Goal: Answer question/provide support

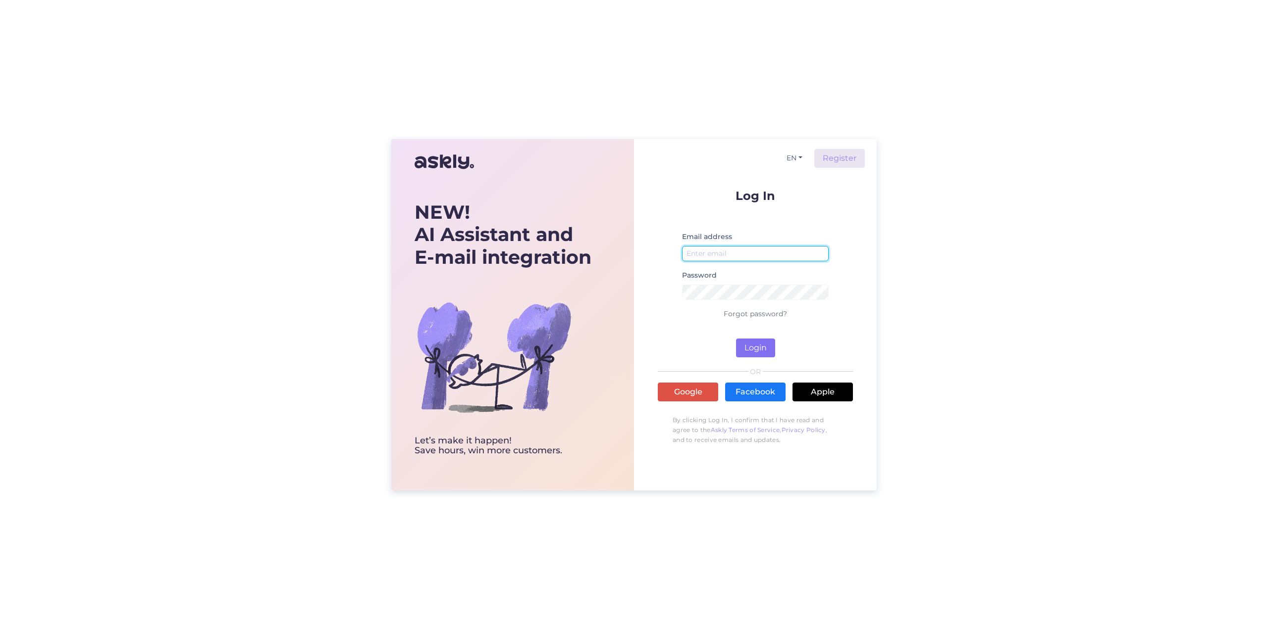
type input "[EMAIL_ADDRESS][DOMAIN_NAME]"
click at [752, 350] on button "Login" at bounding box center [755, 348] width 39 height 19
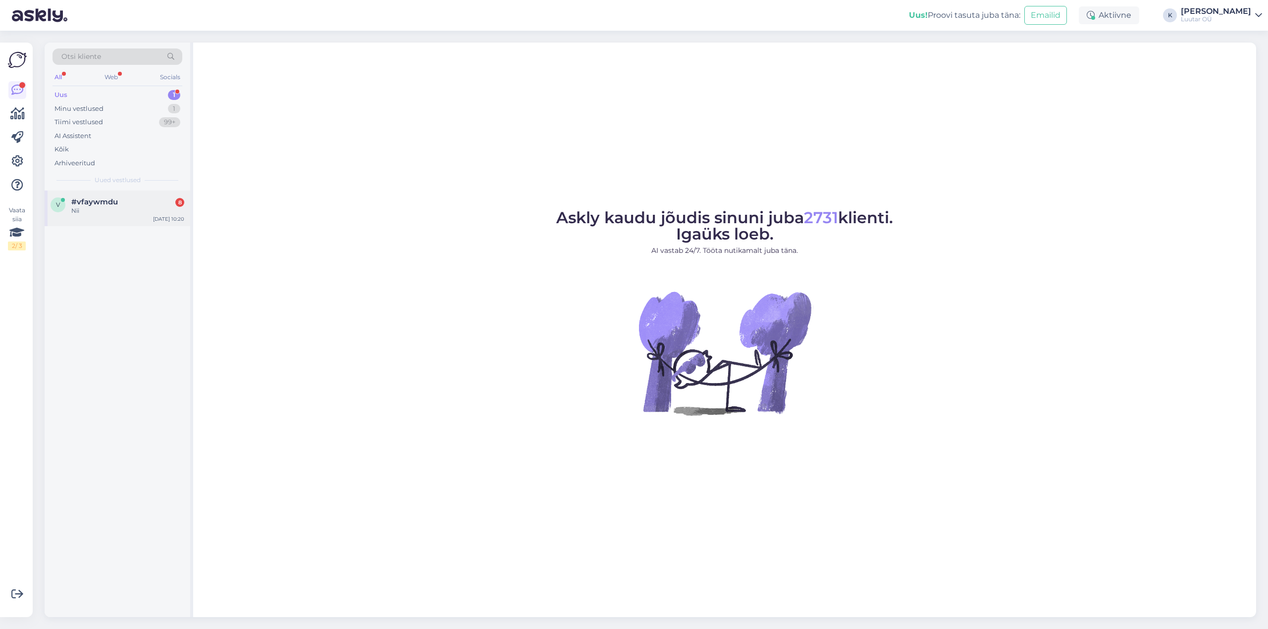
click at [66, 203] on div "v #vfaywmdu 8 Nii" at bounding box center [118, 207] width 134 height 18
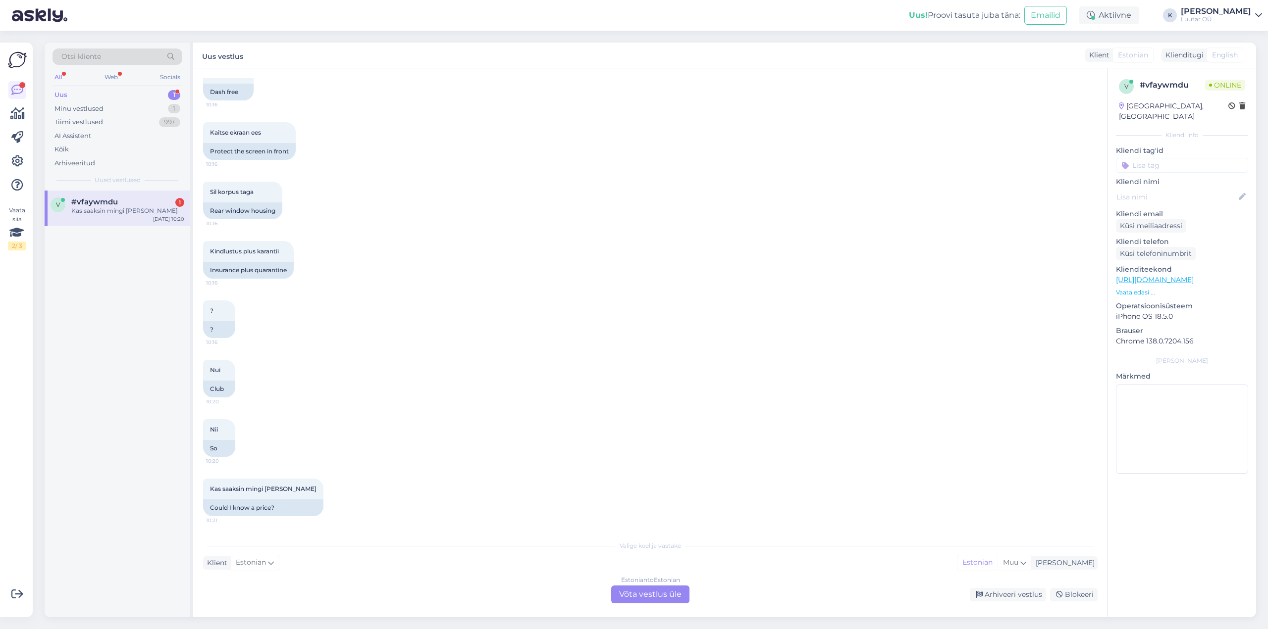
scroll to position [487, 0]
click at [649, 594] on div "Estonian to Estonian Võta vestlus üle" at bounding box center [650, 595] width 78 height 18
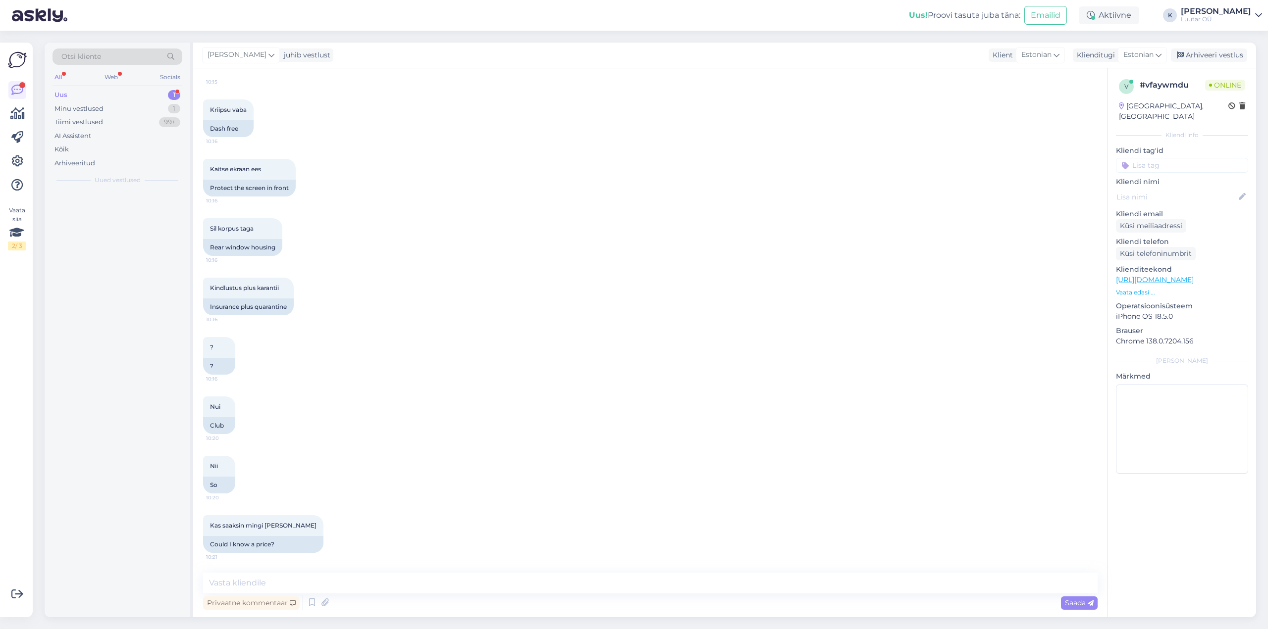
scroll to position [450, 0]
click at [520, 586] on textarea at bounding box center [650, 583] width 894 height 21
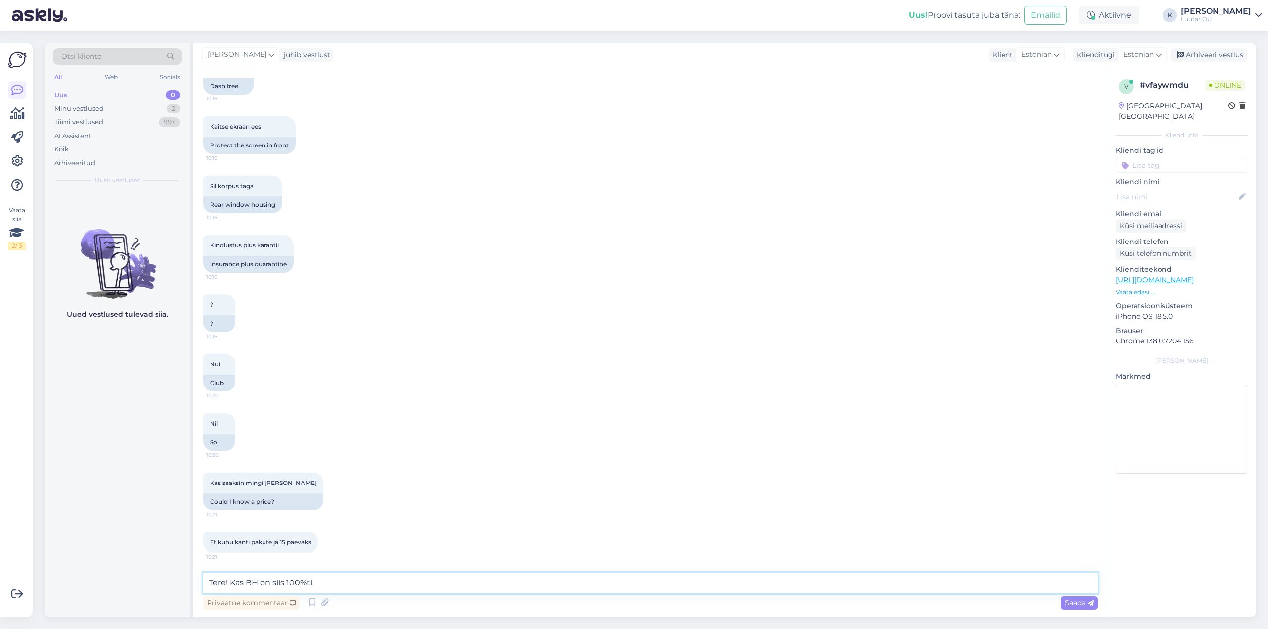
type textarea "Tere! Kas BH on siis 100%ti?"
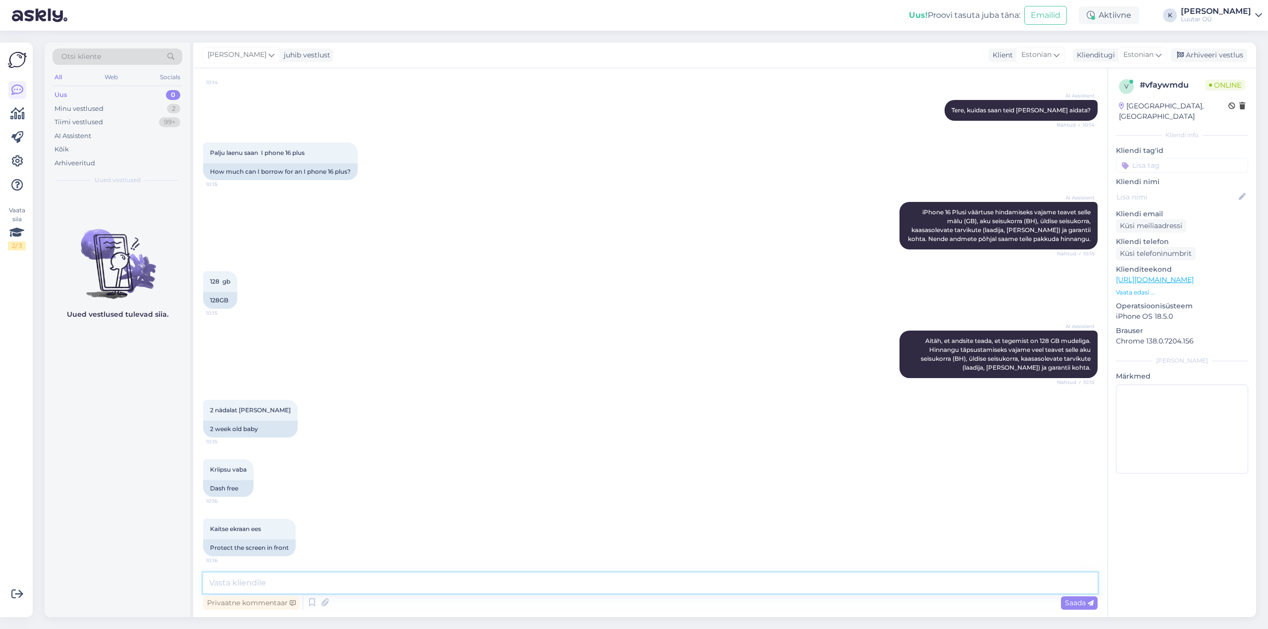
scroll to position [90, 0]
drag, startPoint x: 261, startPoint y: 152, endPoint x: 315, endPoint y: 152, distance: 54.0
click at [315, 152] on div "Palju laenu saan I phone 16 plus 10:15" at bounding box center [280, 153] width 154 height 21
copy span "I phone 16 plus"
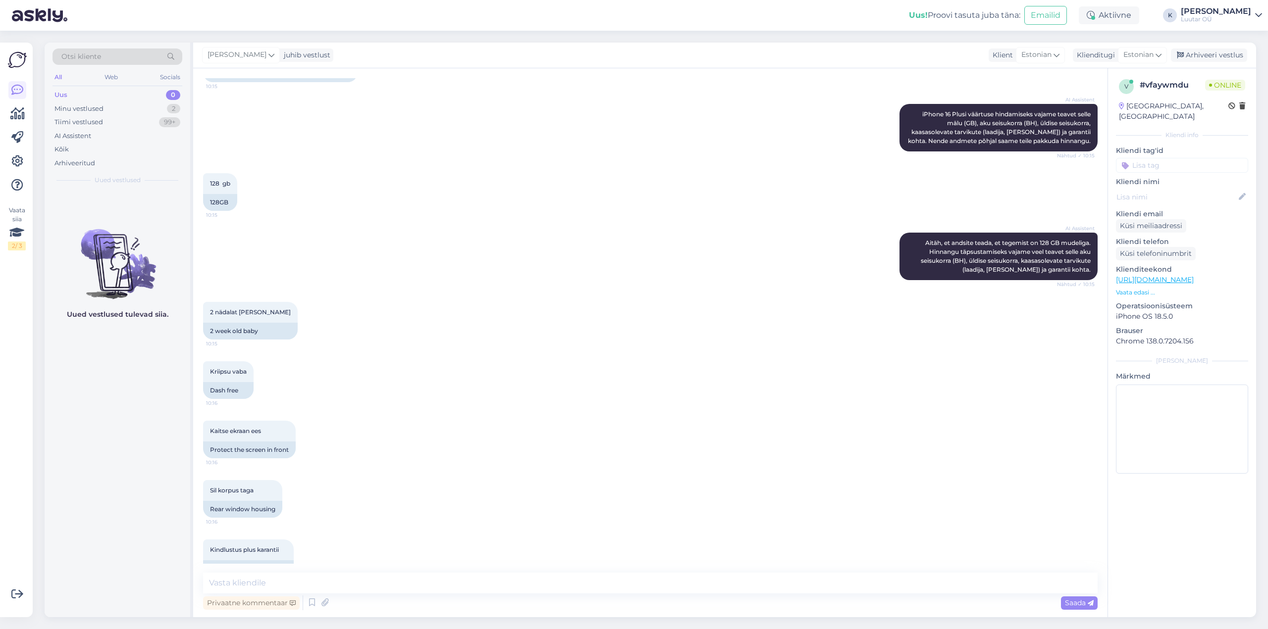
scroll to position [189, 0]
drag, startPoint x: 209, startPoint y: 309, endPoint x: 266, endPoint y: 311, distance: 56.5
click at [266, 311] on div "2 nädalat [PERSON_NAME] 10:15" at bounding box center [250, 312] width 95 height 21
copy span "2 nädalat [PERSON_NAME]"
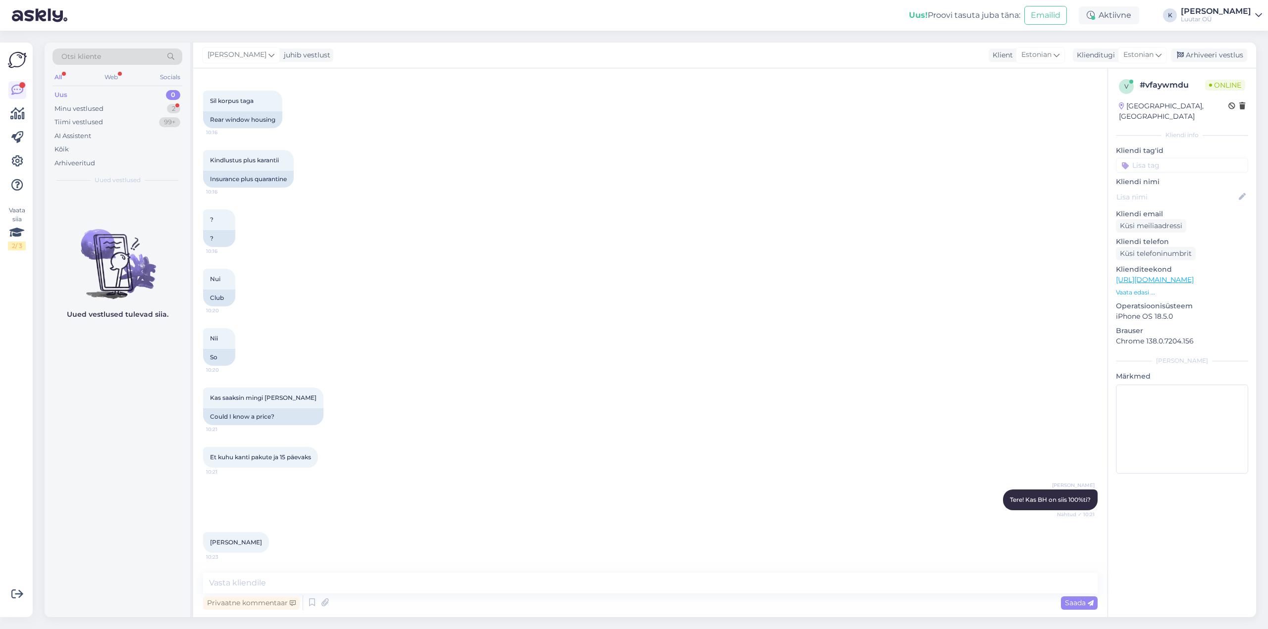
scroll to position [620, 0]
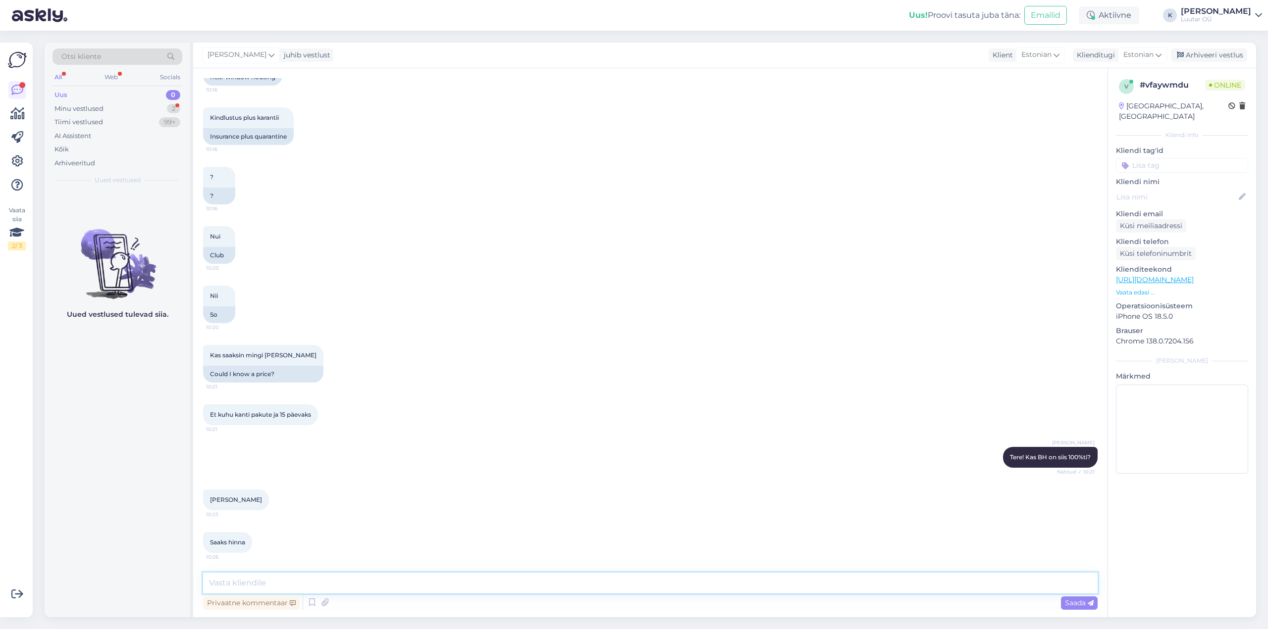
click at [344, 583] on textarea at bounding box center [650, 583] width 894 height 21
type textarea "saame pakkuda kuni 350€"
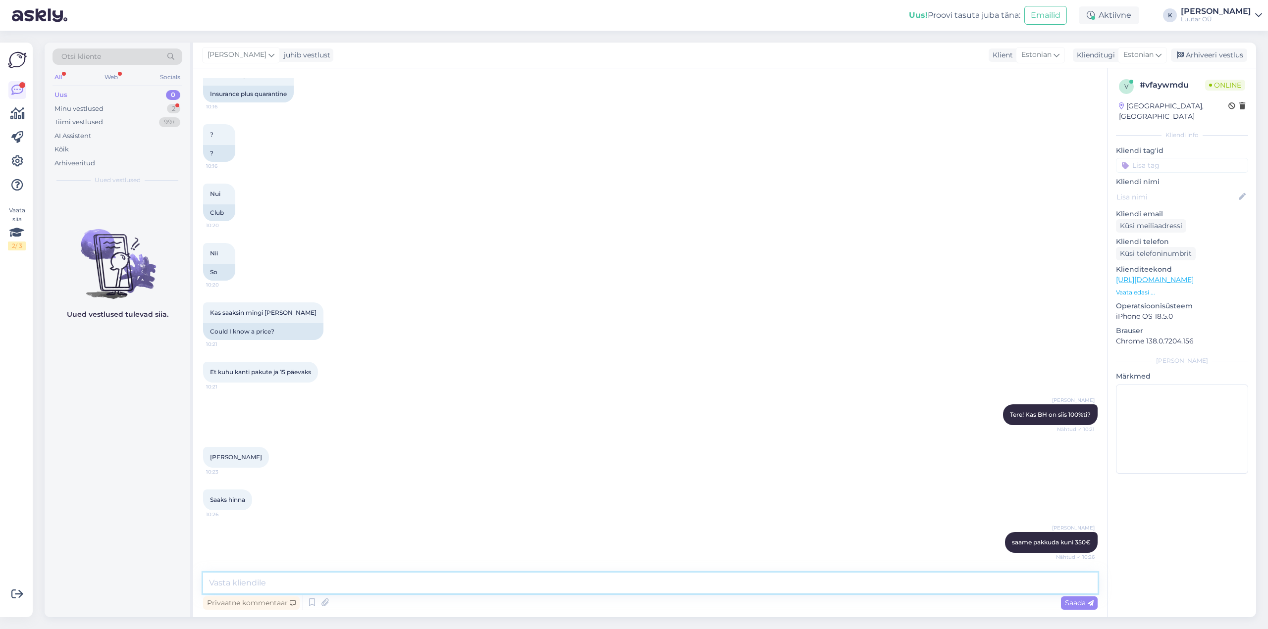
scroll to position [748, 0]
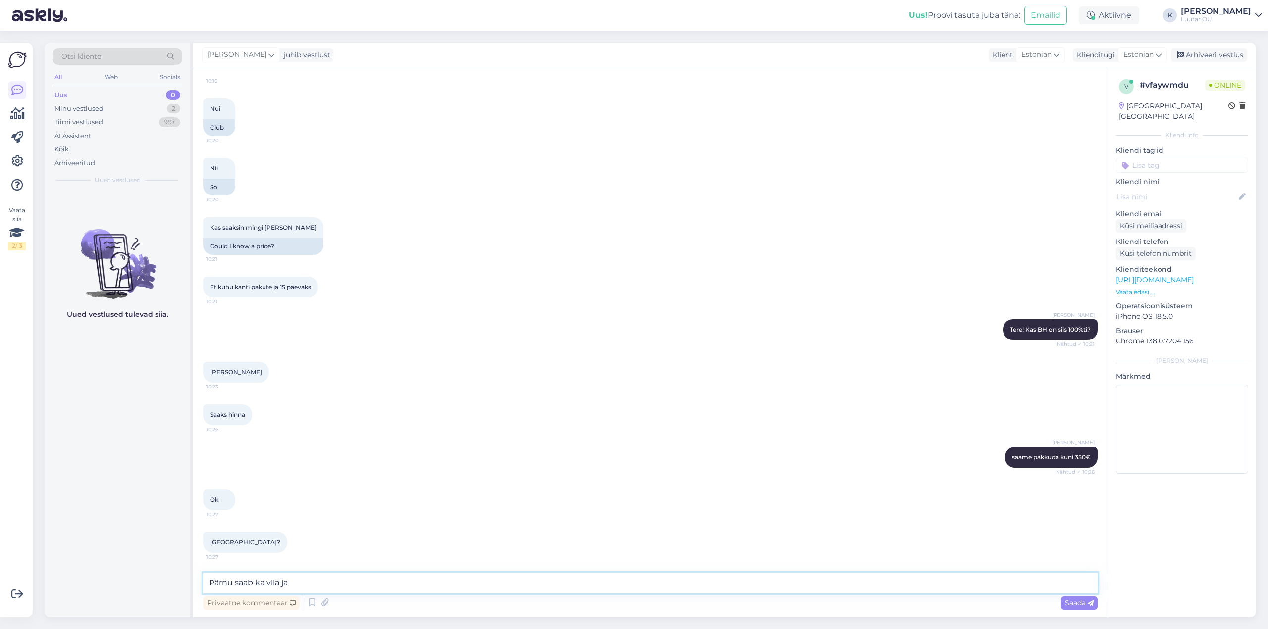
type textarea "Pärnu saab ka viia jah"
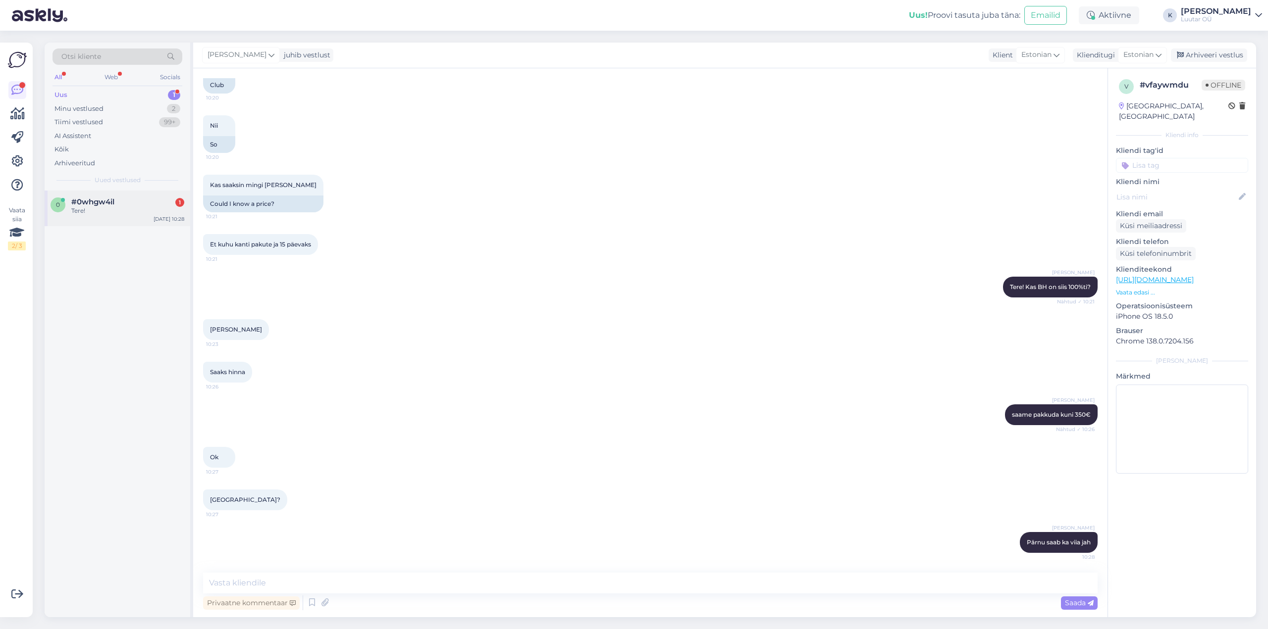
click at [95, 209] on div "Tere!" at bounding box center [127, 210] width 113 height 9
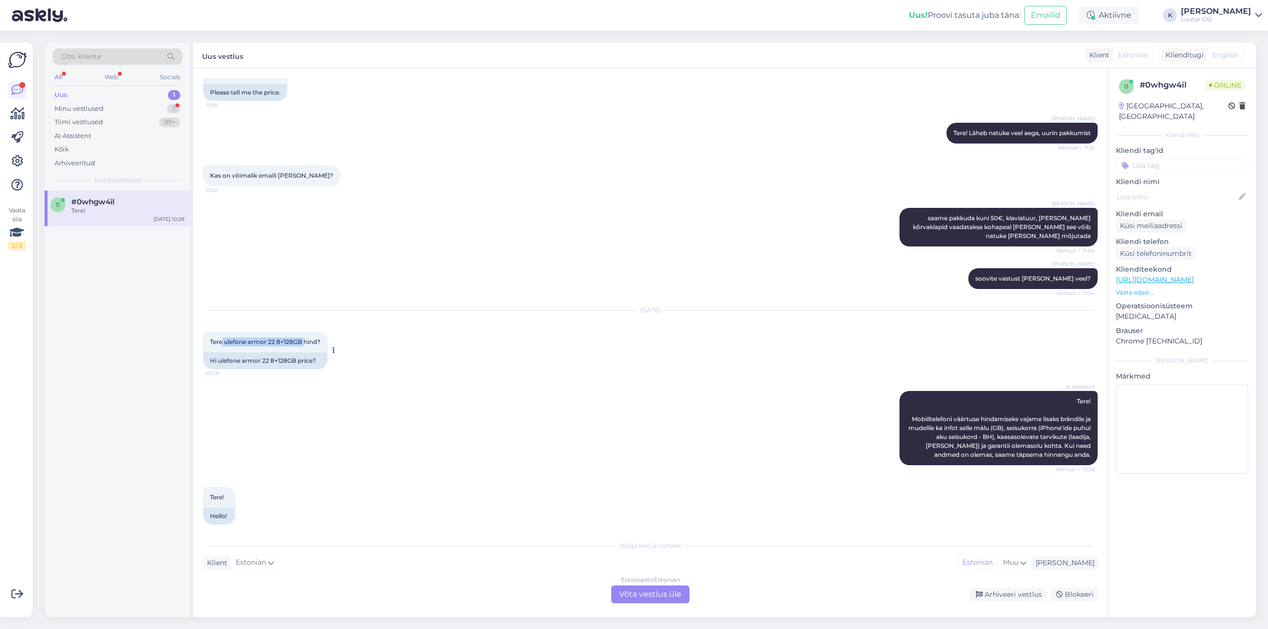
drag, startPoint x: 223, startPoint y: 333, endPoint x: 304, endPoint y: 331, distance: 80.7
click at [304, 338] on span "Tere ulefone armor 22 8+128GB hind?" at bounding box center [265, 341] width 110 height 7
copy span "ulefone armor 22 8+128GB"
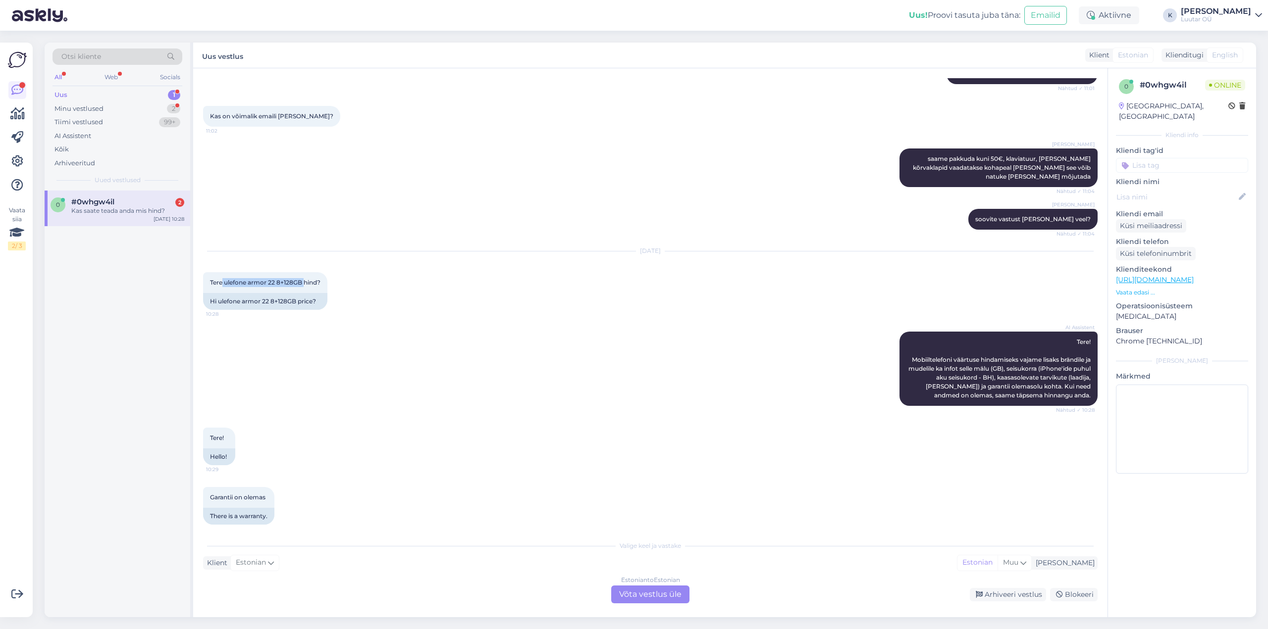
scroll to position [1746, 0]
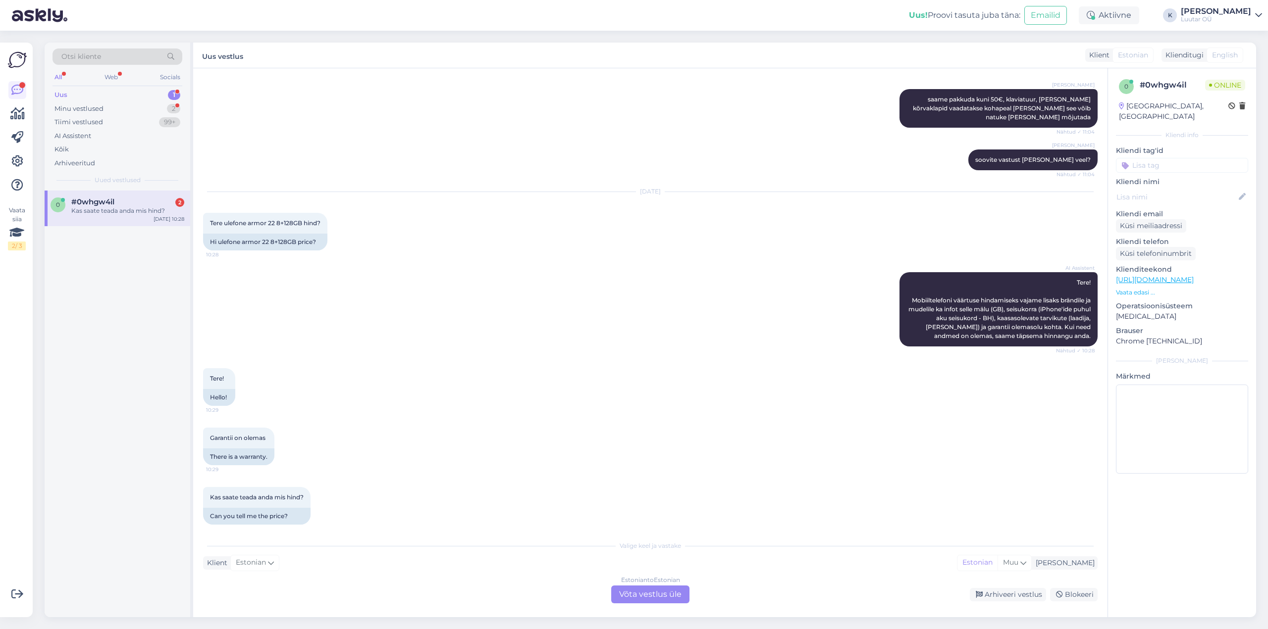
click at [635, 597] on div "Estonian to Estonian Võta vestlus üle" at bounding box center [650, 595] width 78 height 18
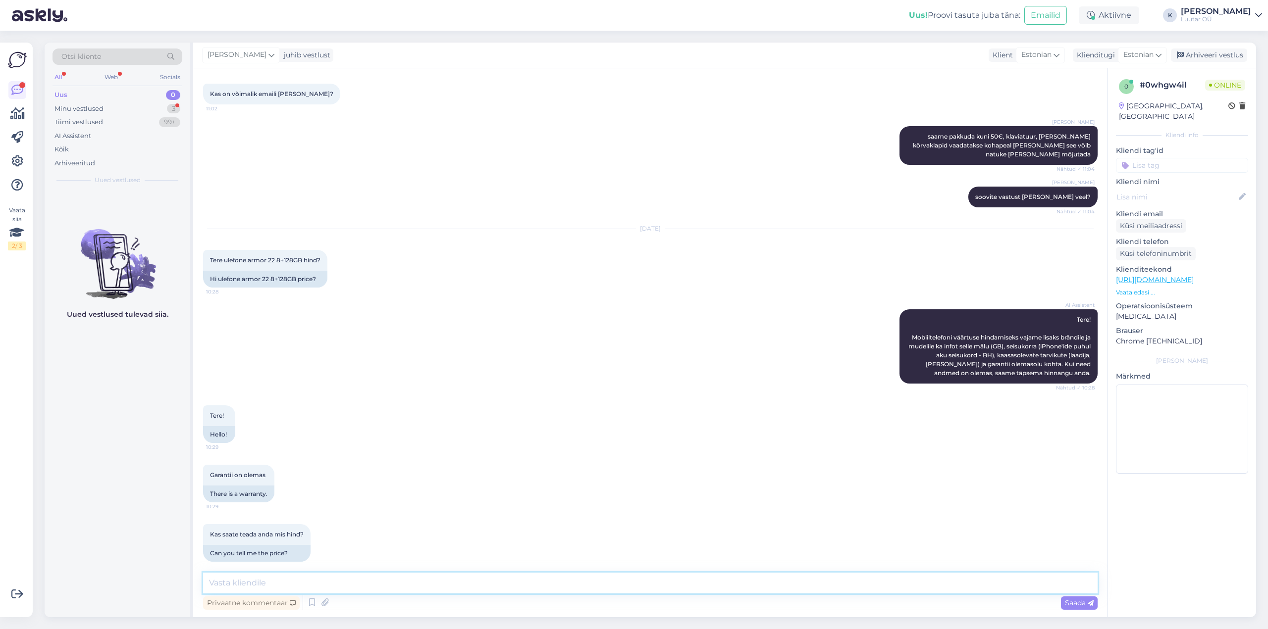
click at [574, 586] on textarea at bounding box center [650, 583] width 894 height 21
type textarea "Tere!"
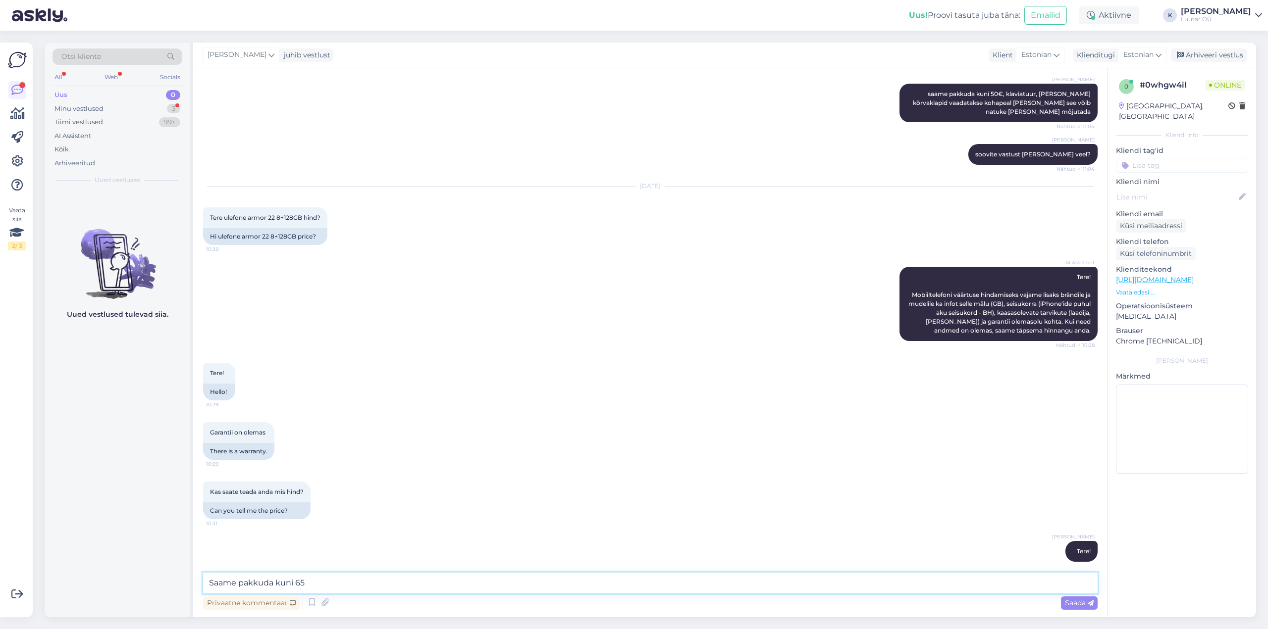
type textarea "Saame pakkuda kuni 65€"
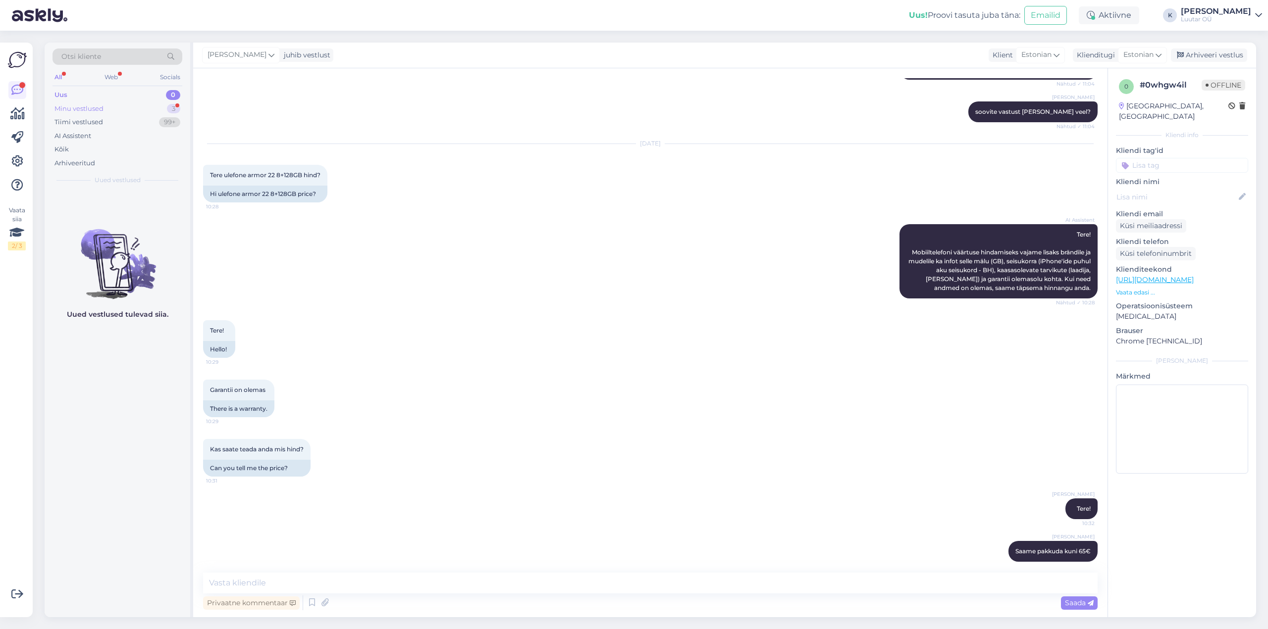
click at [76, 109] on div "Minu vestlused" at bounding box center [78, 109] width 49 height 10
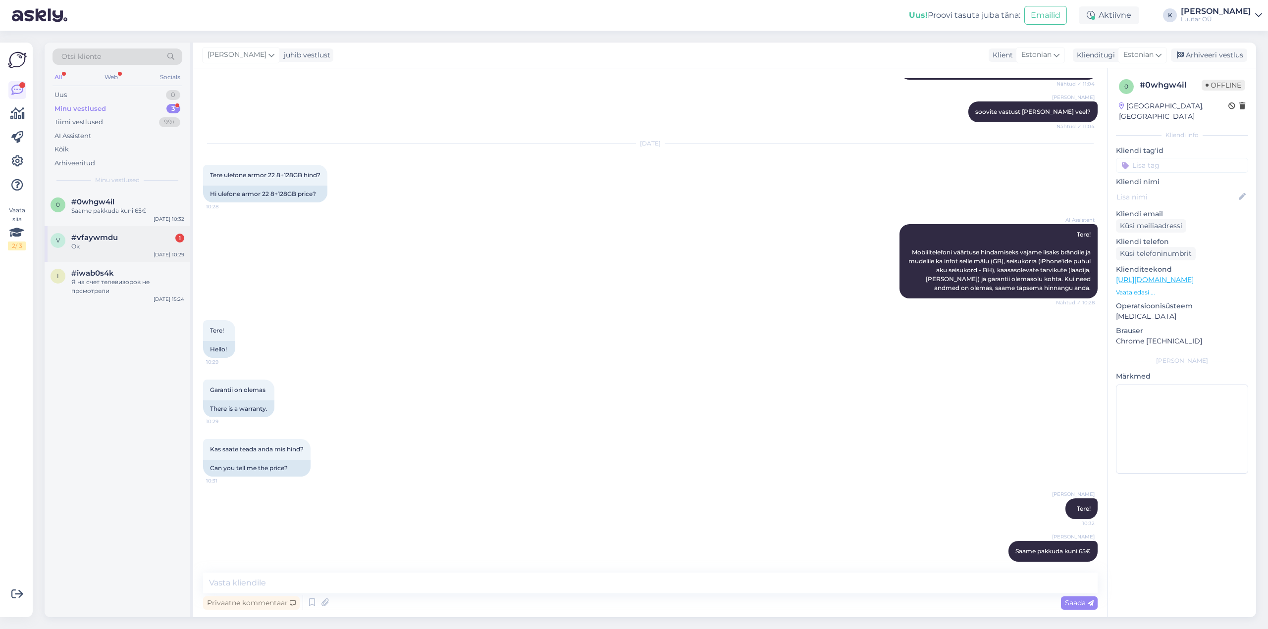
click at [84, 242] on span "#vfaywmdu" at bounding box center [94, 237] width 47 height 9
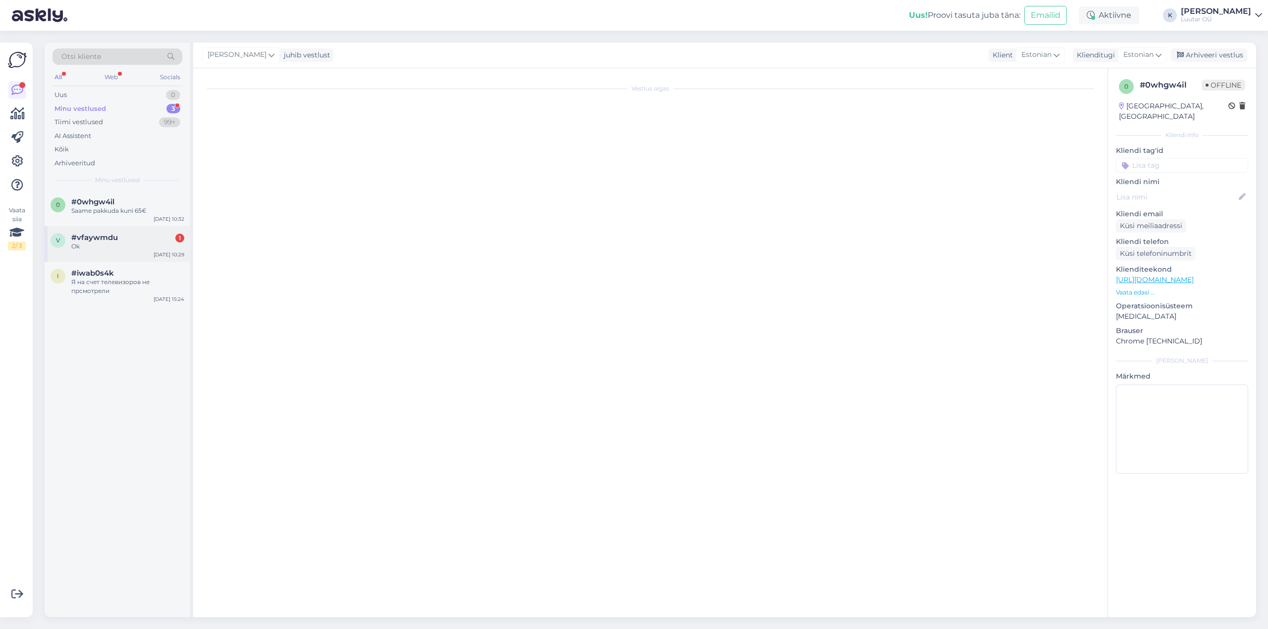
scroll to position [833, 0]
